Goal: Check status: Check status

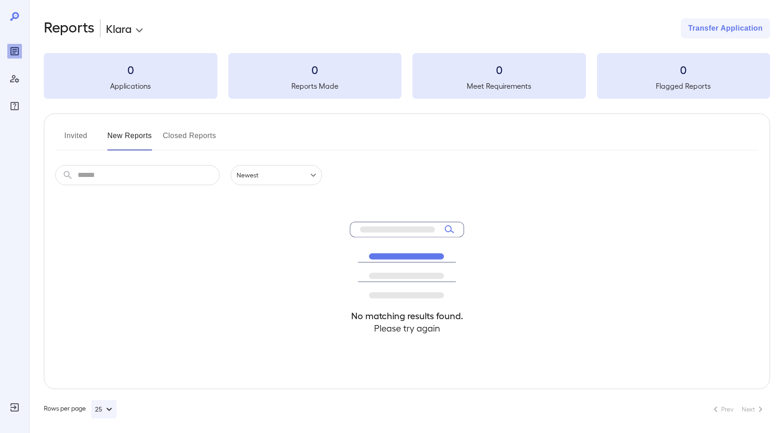
scroll to position [1, 0]
click at [13, 12] on icon at bounding box center [14, 16] width 11 height 11
click at [16, 12] on icon at bounding box center [14, 16] width 9 height 9
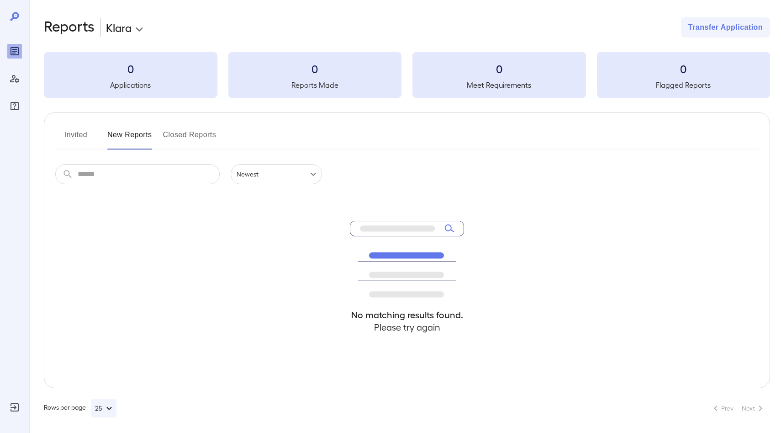
click at [16, 13] on icon at bounding box center [14, 16] width 9 height 9
click at [16, 51] on icon "Reports" at bounding box center [14, 51] width 11 height 11
click at [15, 82] on icon "Manage Users" at bounding box center [14, 78] width 11 height 11
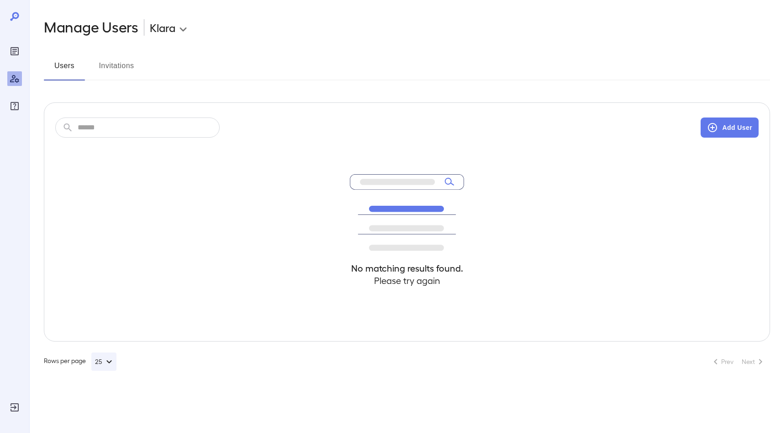
click at [16, 15] on icon at bounding box center [14, 16] width 11 height 11
click at [15, 16] on icon at bounding box center [14, 16] width 11 height 11
click at [125, 127] on input "text" at bounding box center [149, 127] width 142 height 20
click at [17, 14] on icon at bounding box center [14, 16] width 9 height 9
click at [13, 15] on icon at bounding box center [14, 16] width 9 height 9
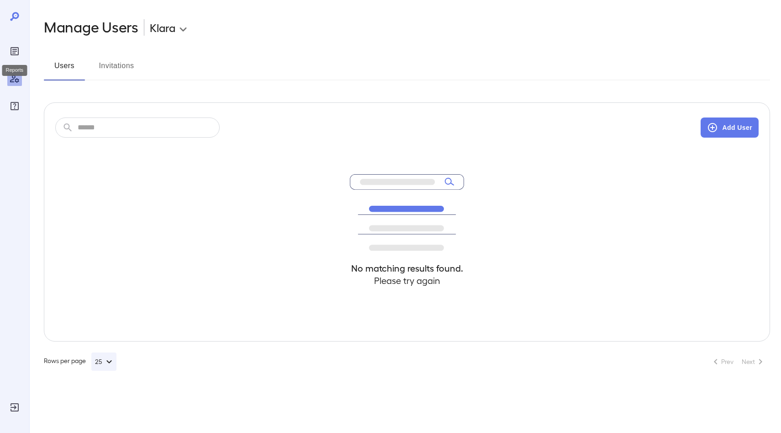
click at [8, 53] on div "Reports" at bounding box center [14, 51] width 15 height 15
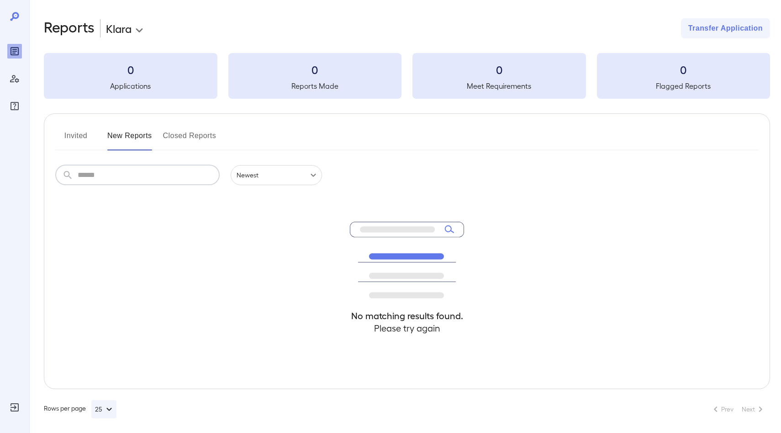
click at [123, 171] on input "text" at bounding box center [149, 175] width 142 height 20
type input "**********"
click at [202, 77] on div "0 Applications" at bounding box center [131, 76] width 174 height 46
click at [83, 178] on input "text" at bounding box center [149, 175] width 142 height 20
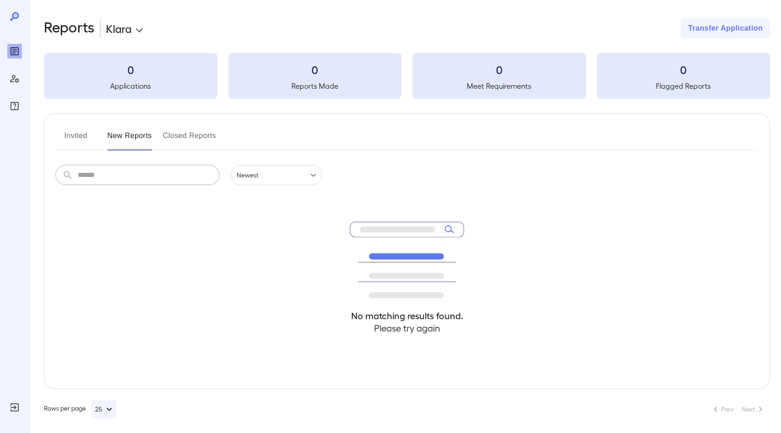
click at [191, 138] on button "Closed Reports" at bounding box center [189, 139] width 53 height 22
click at [151, 176] on input "text" at bounding box center [149, 175] width 142 height 20
